Goal: Task Accomplishment & Management: Complete application form

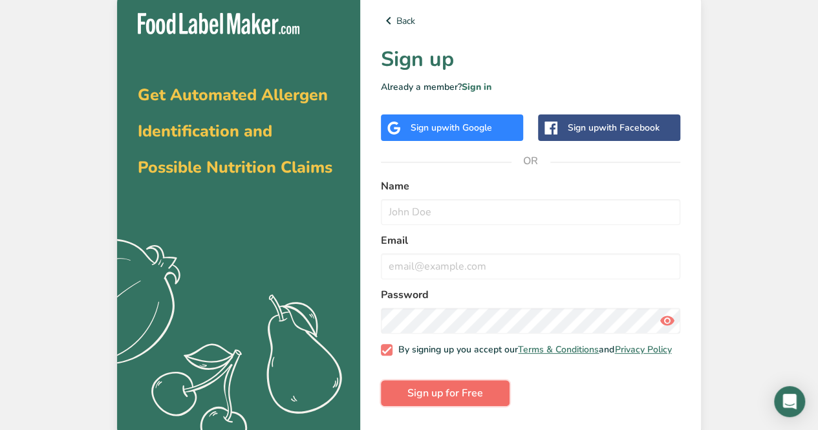
click at [469, 395] on span "Sign up for Free" at bounding box center [445, 393] width 76 height 16
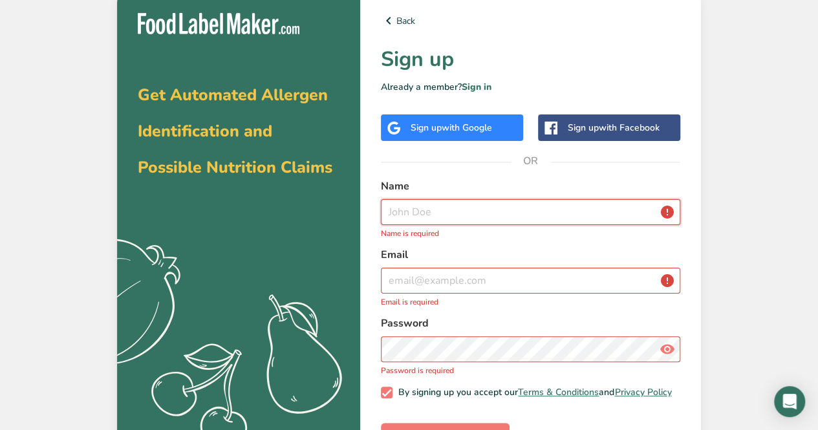
click at [480, 214] on input "text" at bounding box center [530, 212] width 299 height 26
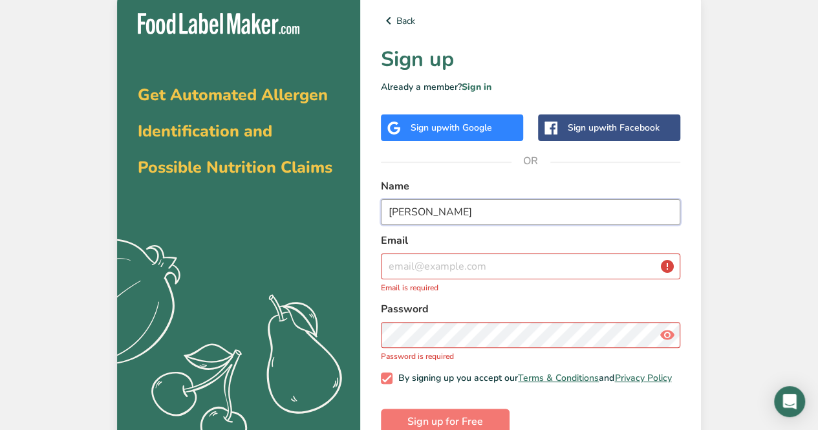
type input "[PERSON_NAME]"
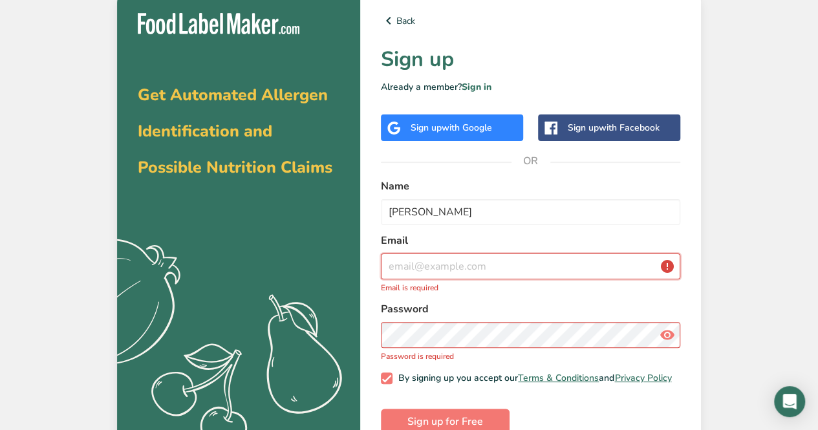
click at [490, 262] on input "email" at bounding box center [530, 266] width 299 height 26
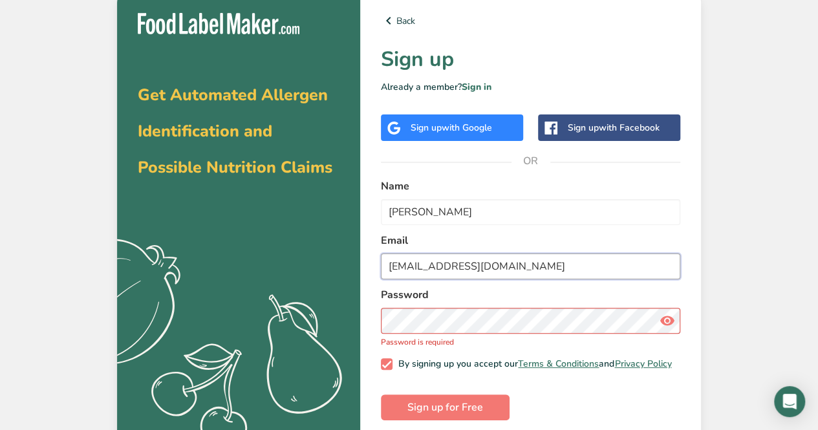
type input "kshavigielaa@gmail.com"
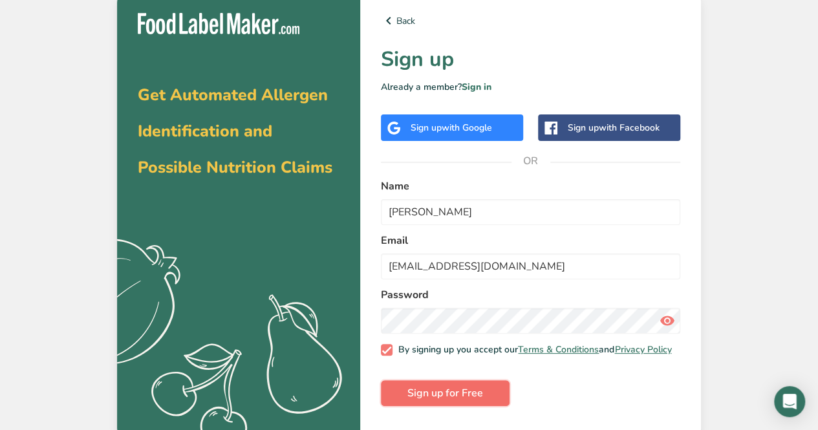
click at [469, 401] on span "Sign up for Free" at bounding box center [445, 393] width 76 height 16
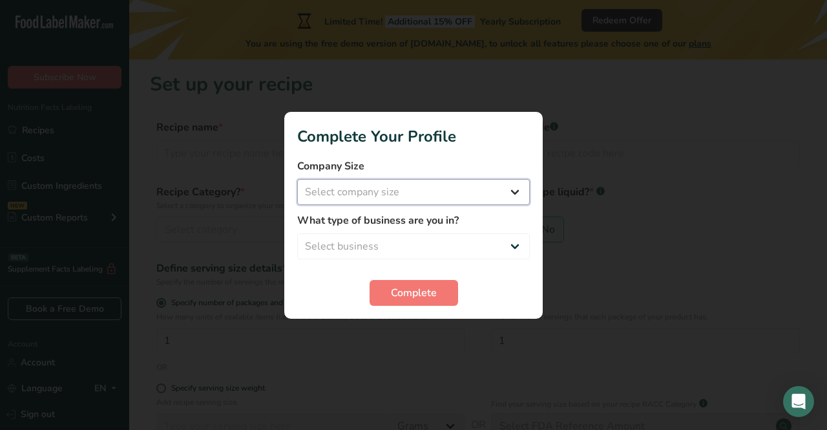
click at [488, 187] on select "Select company size Fewer than 10 Employees 10 to 50 Employees 51 to 500 Employ…" at bounding box center [413, 192] width 233 height 26
click at [477, 195] on select "Select company size Fewer than 10 Employees 10 to 50 Employees 51 to 500 Employ…" at bounding box center [413, 192] width 233 height 26
click at [492, 190] on select "Select company size Fewer than 10 Employees 10 to 50 Employees 51 to 500 Employ…" at bounding box center [413, 192] width 233 height 26
select select "1"
click at [297, 179] on select "Select company size Fewer than 10 Employees 10 to 50 Employees 51 to 500 Employ…" at bounding box center [413, 192] width 233 height 26
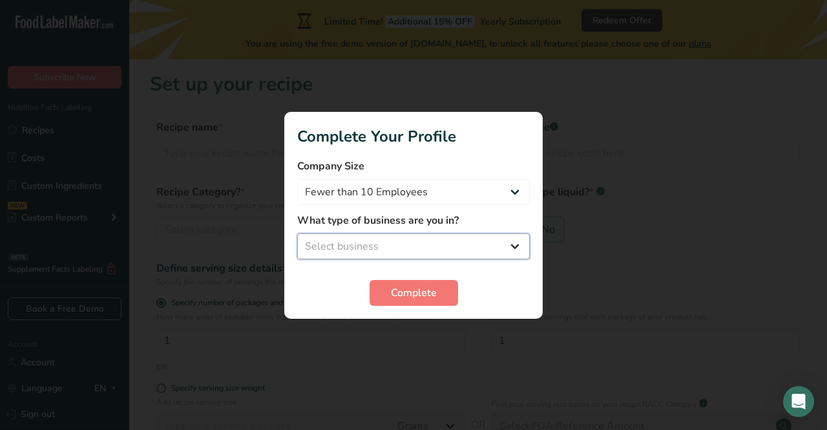
click at [490, 242] on select "Select business Packaged Food Manufacturer Restaurant & Cafe Bakery Meal Plans …" at bounding box center [413, 246] width 233 height 26
select select "8"
click at [297, 233] on select "Select business Packaged Food Manufacturer Restaurant & Cafe Bakery Meal Plans …" at bounding box center [413, 246] width 233 height 26
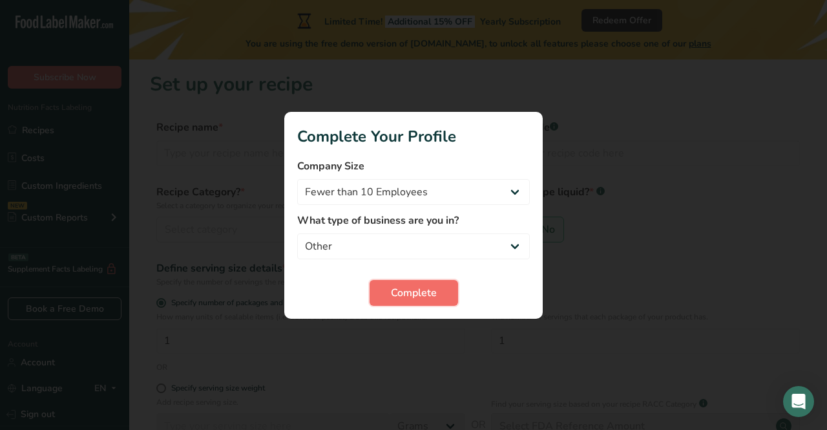
click at [430, 295] on span "Complete" at bounding box center [414, 293] width 46 height 16
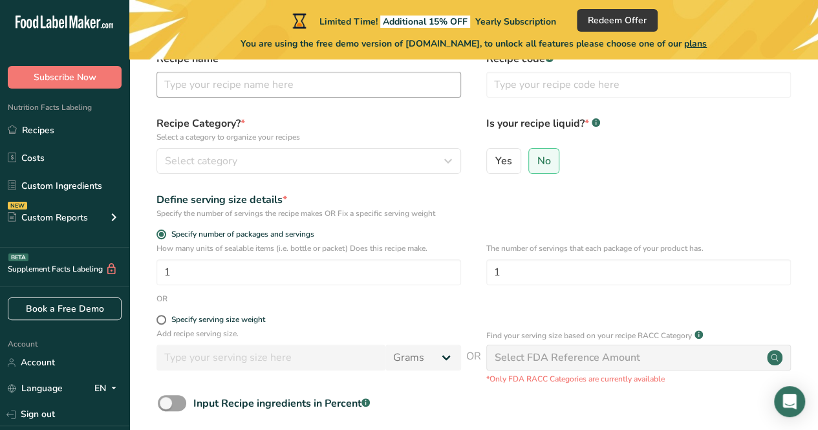
scroll to position [69, 0]
click at [538, 155] on span "No" at bounding box center [544, 160] width 14 height 13
click at [537, 156] on input "No" at bounding box center [533, 160] width 8 height 8
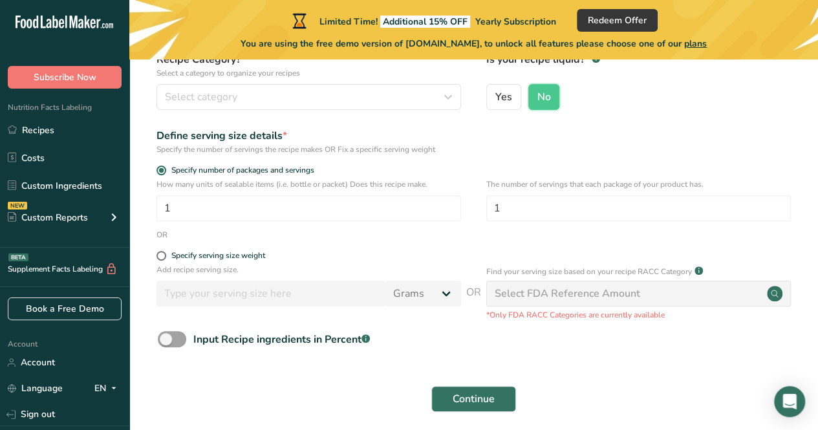
scroll to position [184, 0]
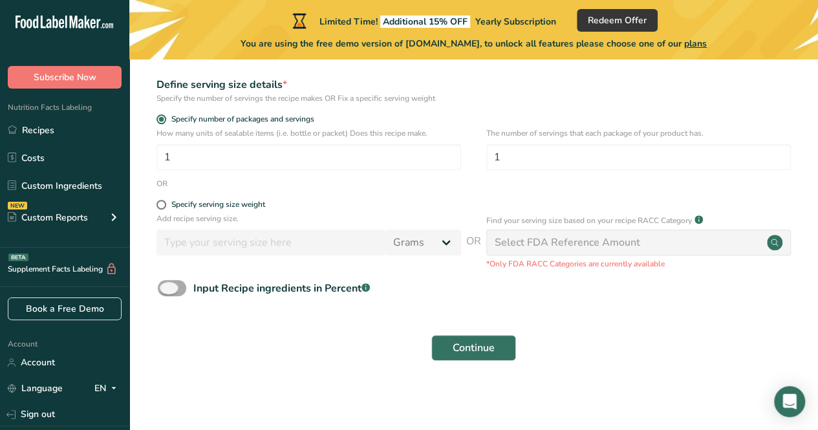
click at [176, 289] on span at bounding box center [172, 288] width 28 height 16
click at [166, 289] on input "Input Recipe ingredients in Percent .a-a{fill:#347362;}.b-a{fill:#fff;}" at bounding box center [162, 288] width 8 height 8
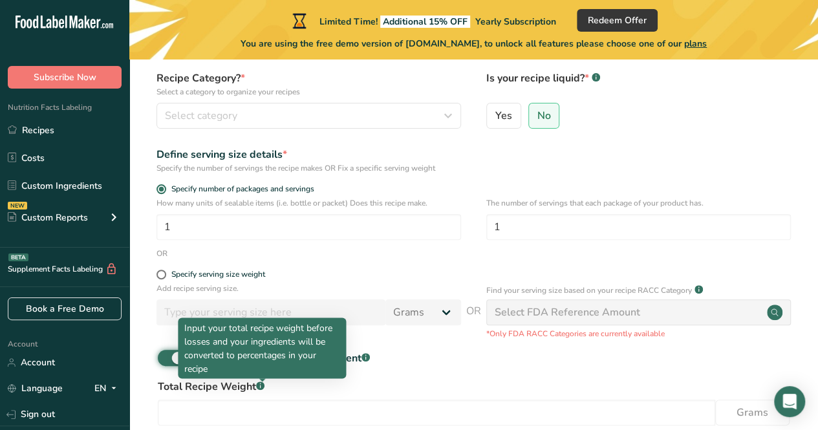
scroll to position [0, 0]
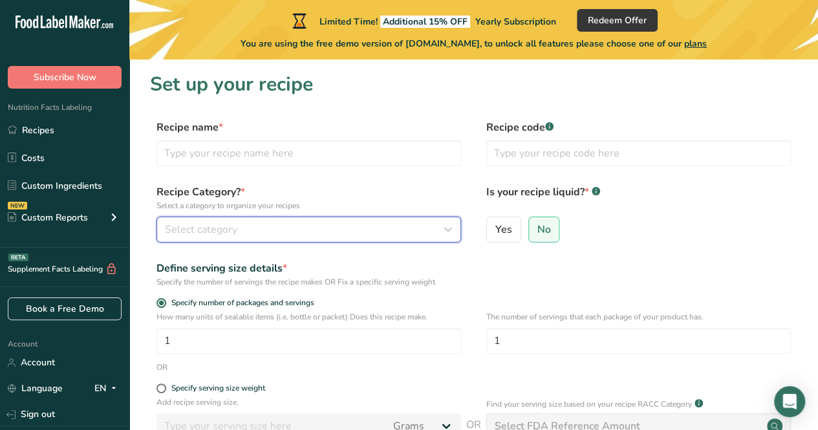
click at [273, 235] on div "Select category" at bounding box center [305, 230] width 280 height 16
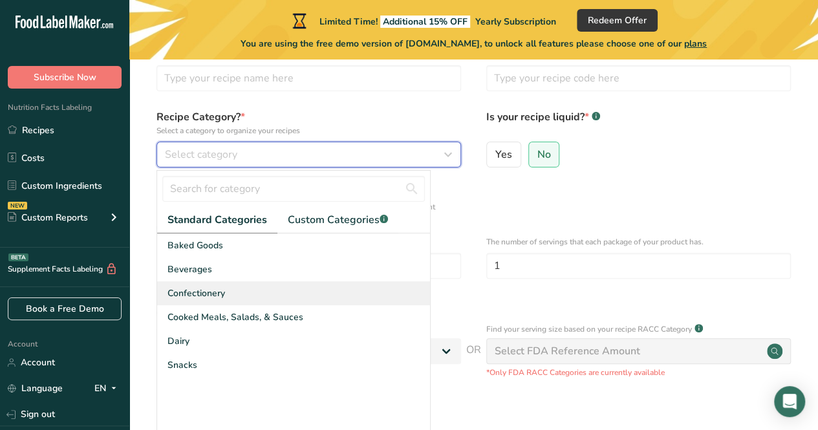
scroll to position [76, 0]
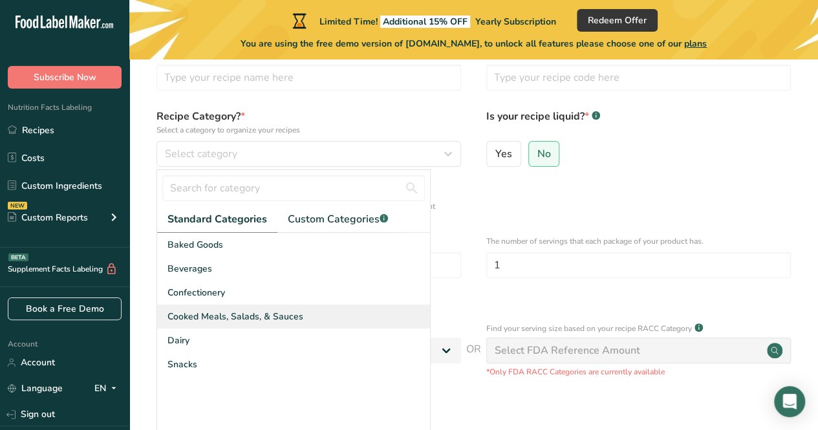
click at [277, 316] on span "Cooked Meals, Salads, & Sauces" at bounding box center [235, 317] width 136 height 14
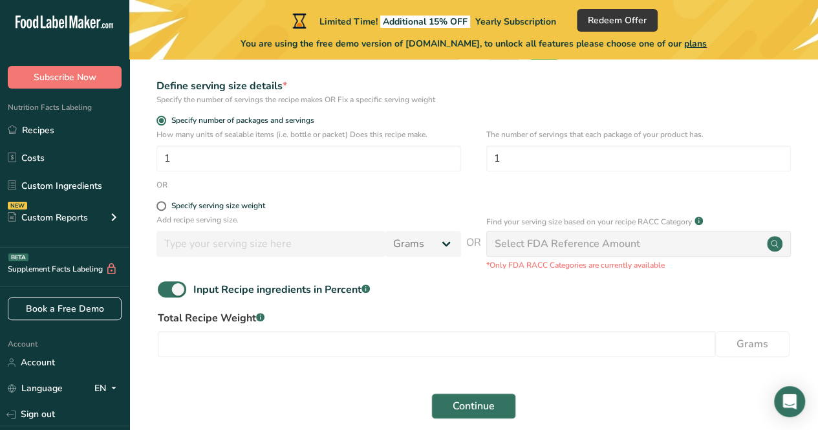
scroll to position [240, 0]
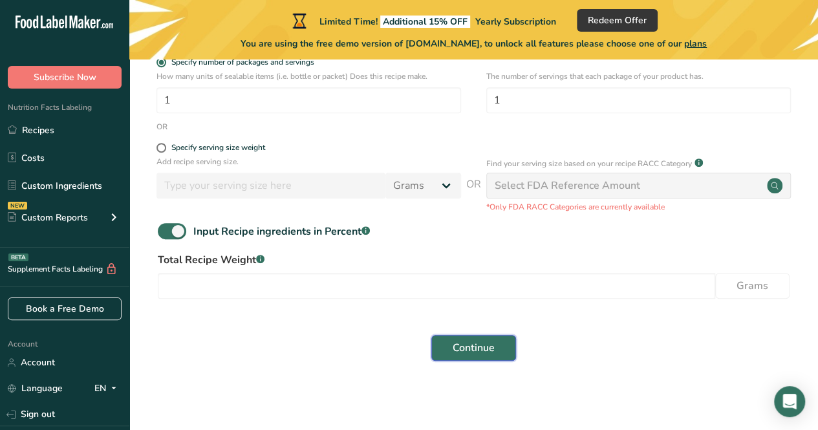
click at [465, 347] on span "Continue" at bounding box center [473, 348] width 42 height 16
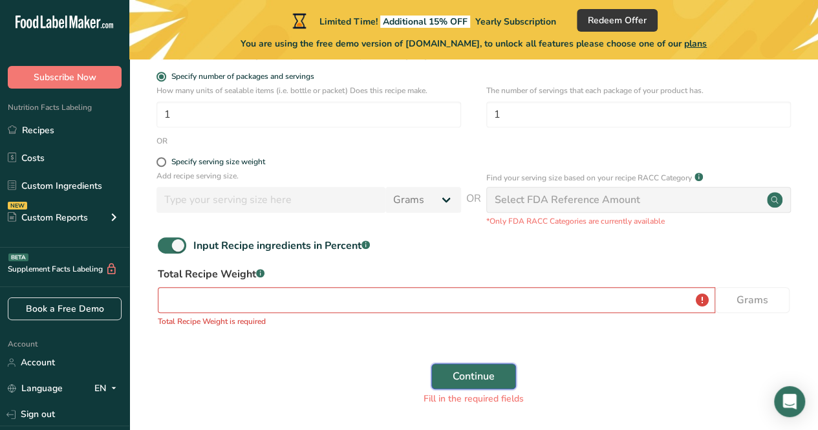
scroll to position [255, 0]
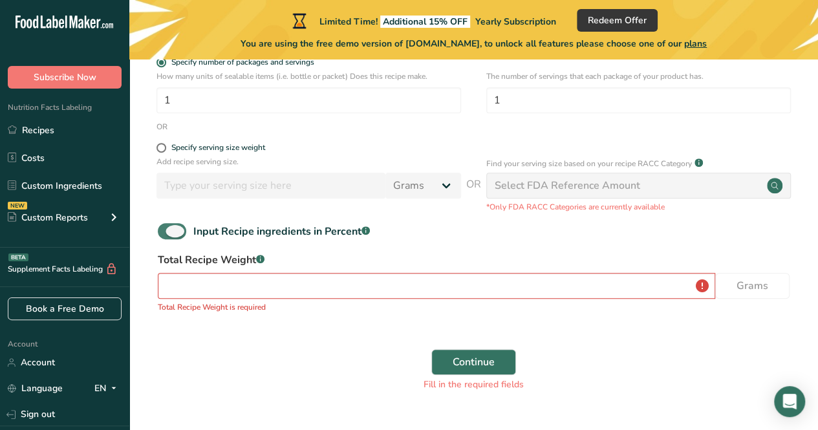
click at [172, 234] on span at bounding box center [172, 231] width 28 height 16
click at [166, 234] on input "Input Recipe ingredients in Percent .a-a{fill:#347362;}.b-a{fill:#fff;}" at bounding box center [162, 231] width 8 height 8
checkbox input "false"
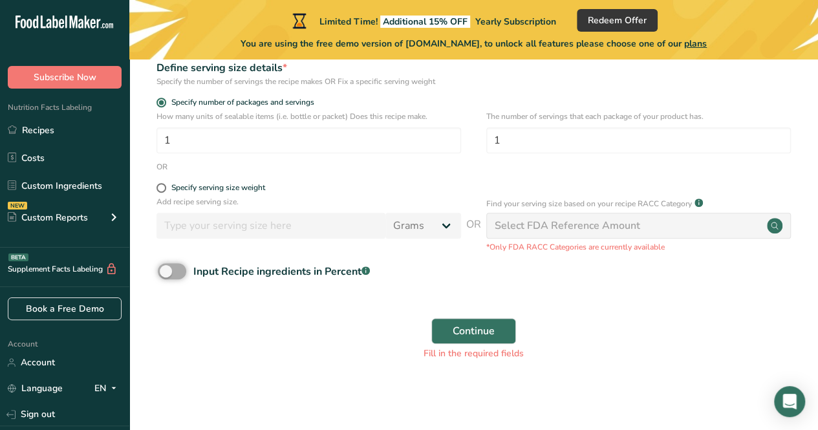
scroll to position [215, 0]
click at [465, 335] on span "Continue" at bounding box center [473, 331] width 42 height 16
click at [556, 235] on div "Select FDA Reference Amount" at bounding box center [638, 226] width 304 height 26
click at [600, 227] on div "Select FDA Reference Amount" at bounding box center [566, 226] width 145 height 16
click at [769, 227] on circle at bounding box center [775, 226] width 16 height 16
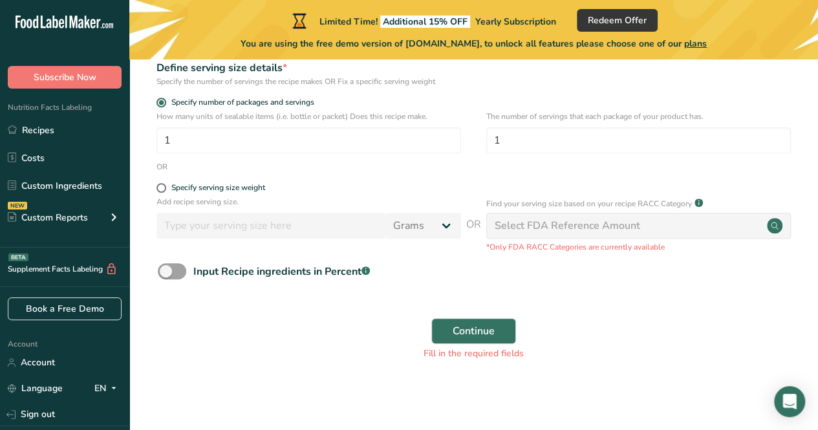
scroll to position [0, 0]
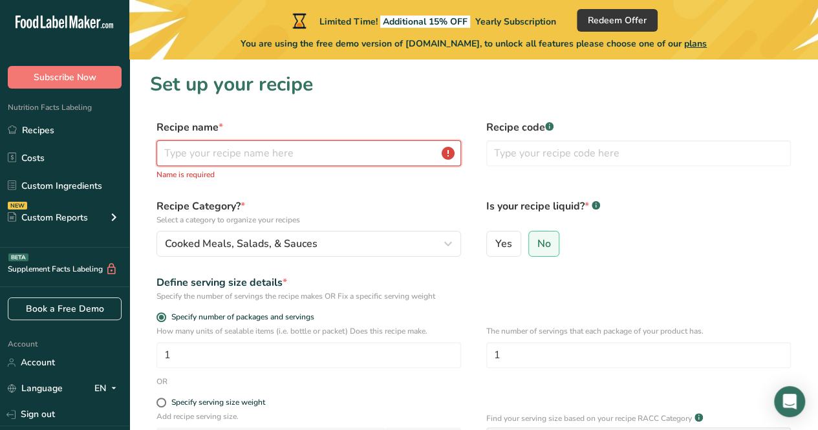
click at [426, 147] on input "text" at bounding box center [308, 153] width 304 height 26
